Goal: Information Seeking & Learning: Learn about a topic

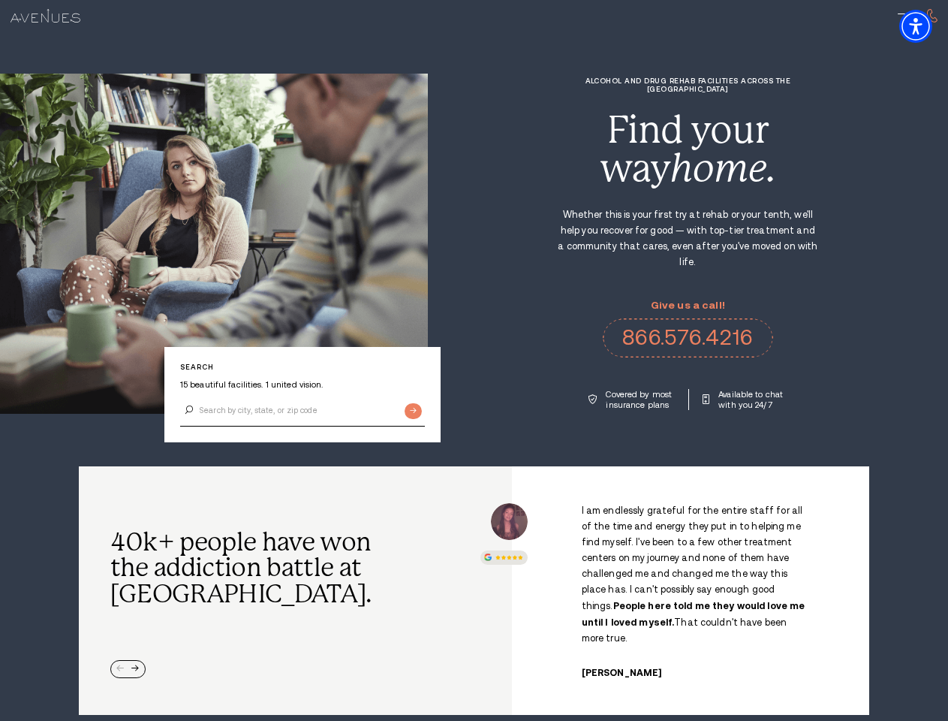
click at [474, 360] on div "Alcohol and Drug Rehab Facilities across the [GEOGRAPHIC_DATA] Find your way ho…" at bounding box center [688, 243] width 520 height 333
click at [929, 26] on img "Accessibility Menu" at bounding box center [915, 26] width 33 height 33
